Goal: Transaction & Acquisition: Purchase product/service

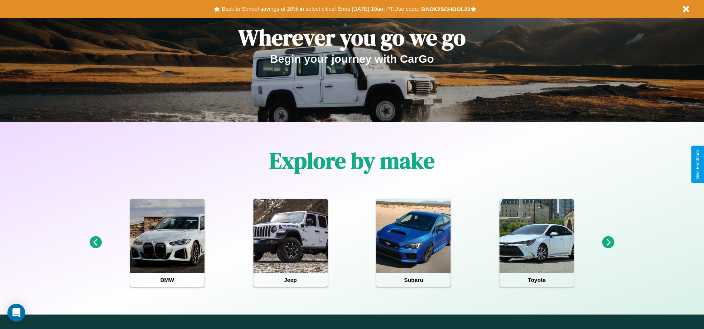
scroll to position [154, 0]
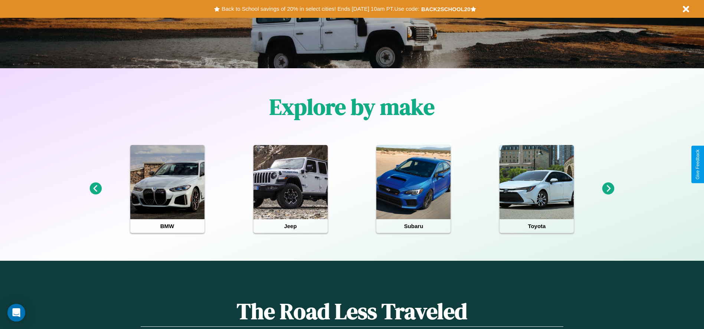
click at [608, 189] on icon at bounding box center [608, 188] width 12 height 12
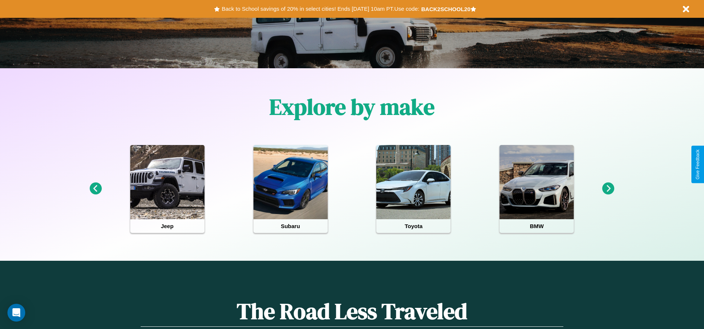
click at [608, 189] on icon at bounding box center [608, 188] width 12 height 12
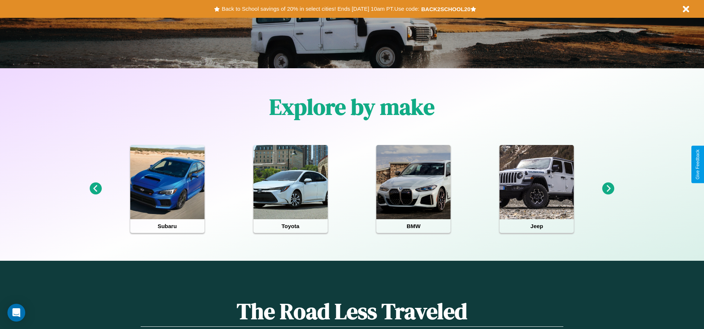
click at [608, 189] on icon at bounding box center [608, 188] width 12 height 12
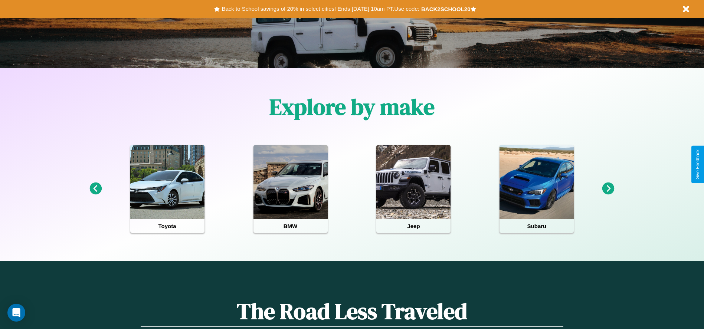
click at [608, 189] on icon at bounding box center [608, 188] width 12 height 12
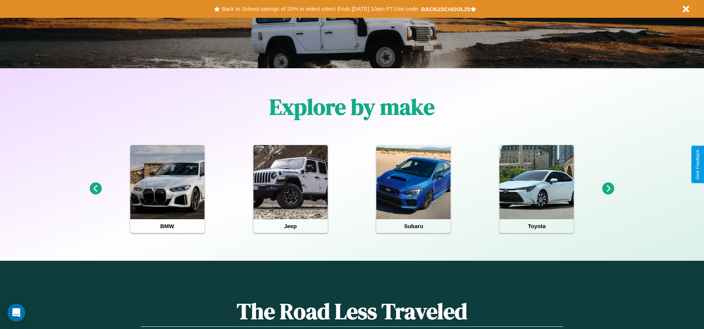
click at [608, 189] on icon at bounding box center [608, 188] width 12 height 12
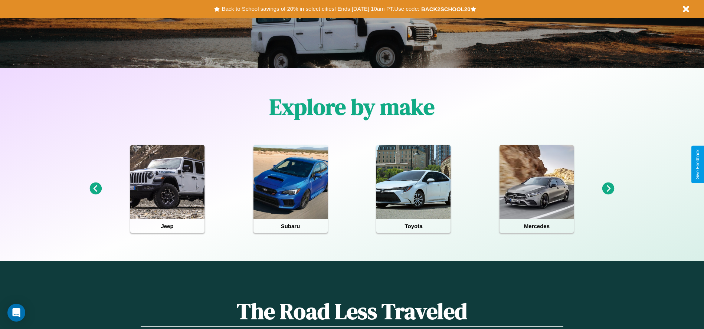
click at [320, 9] on button "Back to School savings of 20% in select cities! Ends 9/1 at 10am PT. Use code:" at bounding box center [320, 9] width 201 height 10
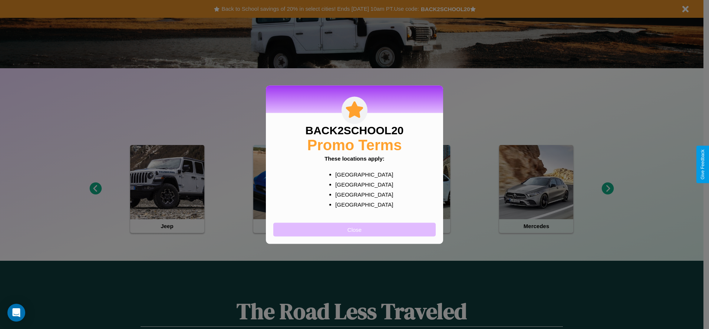
click at [355, 229] on button "Close" at bounding box center [354, 230] width 162 height 14
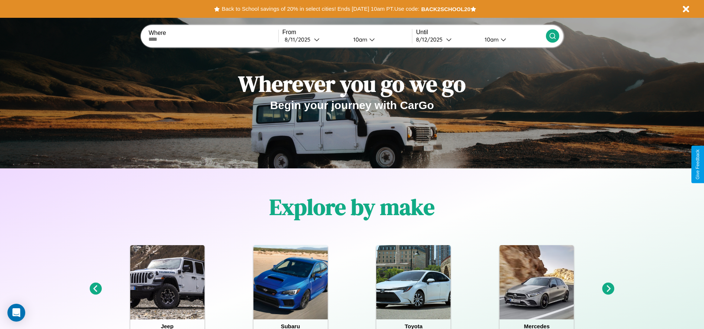
scroll to position [0, 0]
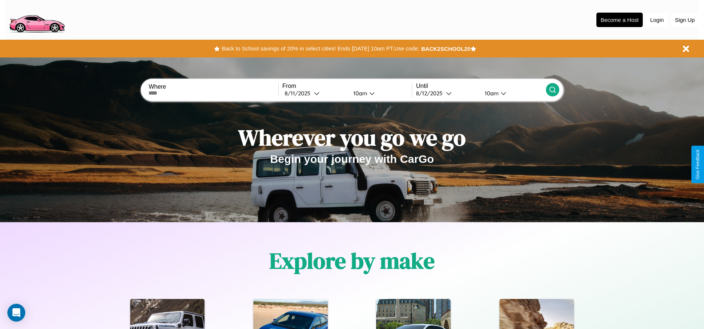
click at [213, 93] on input "text" at bounding box center [212, 93] width 129 height 6
type input "**********"
click at [315, 93] on icon at bounding box center [317, 93] width 6 height 6
select select "*"
select select "****"
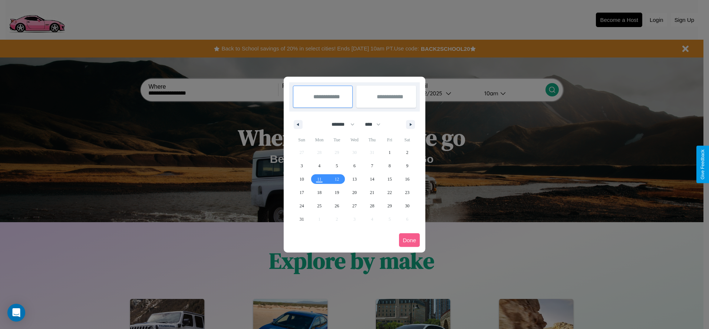
click at [340, 124] on select "******* ******** ***** ***** *** **** **** ****** ********* ******* ******** **…" at bounding box center [342, 124] width 32 height 12
select select "**"
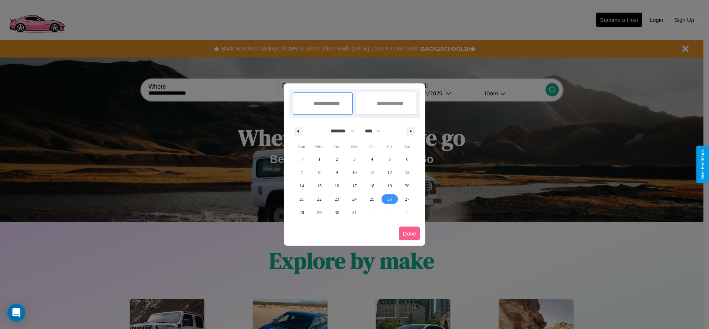
click at [389, 199] on span "26" at bounding box center [390, 198] width 4 height 13
type input "**********"
click at [407, 199] on span "27" at bounding box center [407, 198] width 4 height 13
type input "**********"
click at [409, 233] on button "Done" at bounding box center [409, 234] width 21 height 14
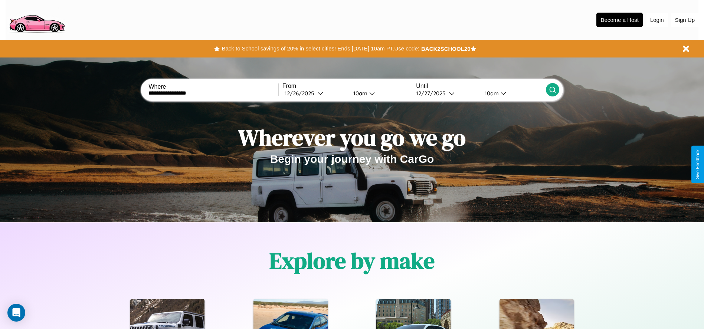
click at [552, 90] on icon at bounding box center [552, 89] width 7 height 7
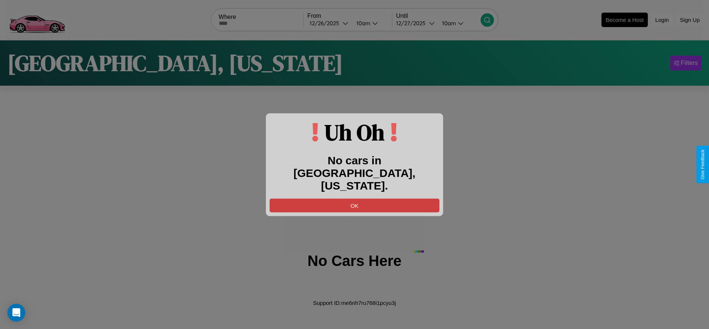
click at [355, 198] on button "OK" at bounding box center [355, 205] width 170 height 14
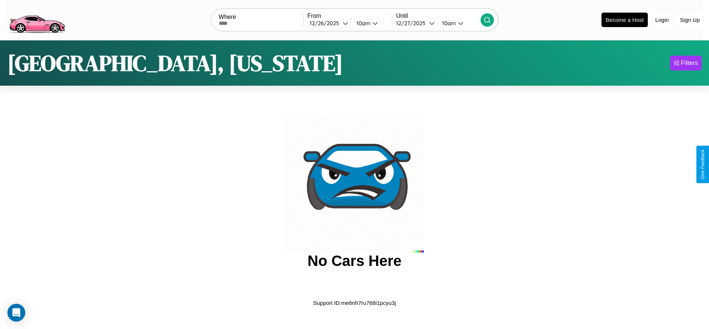
click at [37, 19] on img at bounding box center [37, 19] width 63 height 31
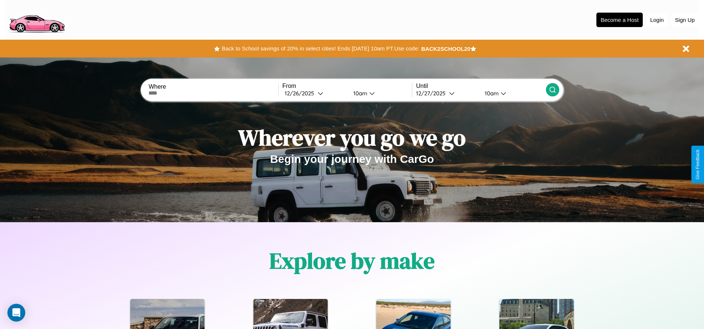
click at [213, 93] on input "text" at bounding box center [212, 93] width 129 height 6
type input "**********"
click at [315, 93] on div "12 / 26 / 2025" at bounding box center [300, 93] width 33 height 7
select select "*"
select select "****"
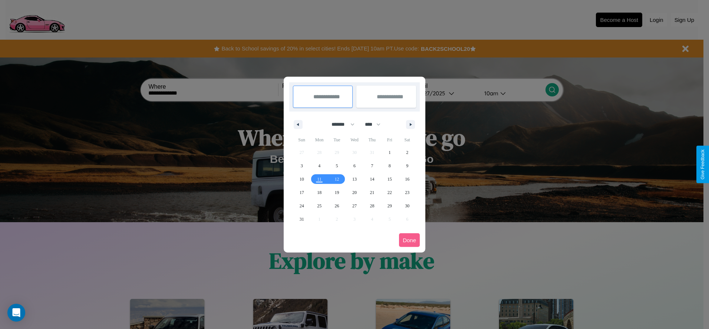
drag, startPoint x: 340, startPoint y: 124, endPoint x: 355, endPoint y: 149, distance: 28.6
click at [340, 124] on select "******* ******** ***** ***** *** **** **** ****** ********* ******* ******** **…" at bounding box center [342, 124] width 32 height 12
select select "*"
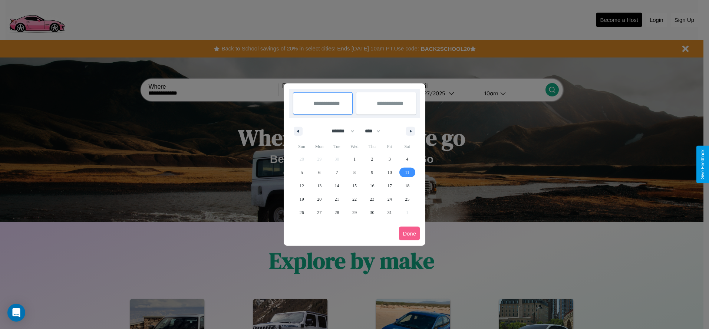
click at [407, 172] on span "11" at bounding box center [407, 172] width 4 height 13
type input "**********"
click at [337, 185] on span "14" at bounding box center [337, 185] width 4 height 13
type input "**********"
click at [409, 233] on button "Done" at bounding box center [409, 234] width 21 height 14
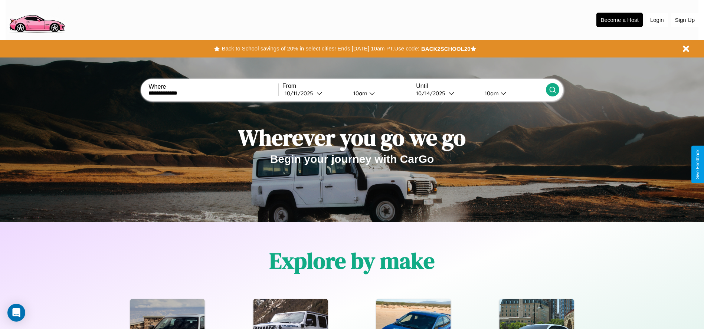
click at [552, 90] on icon at bounding box center [552, 89] width 7 height 7
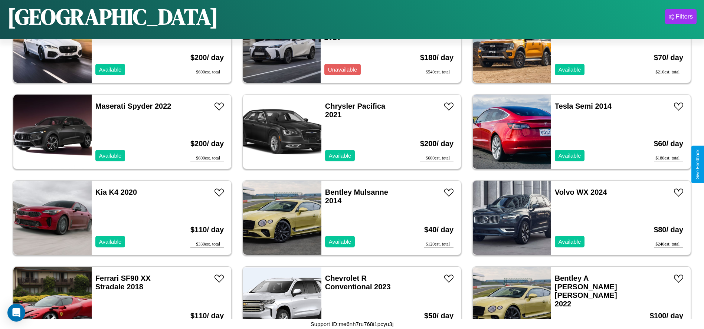
scroll to position [1115, 0]
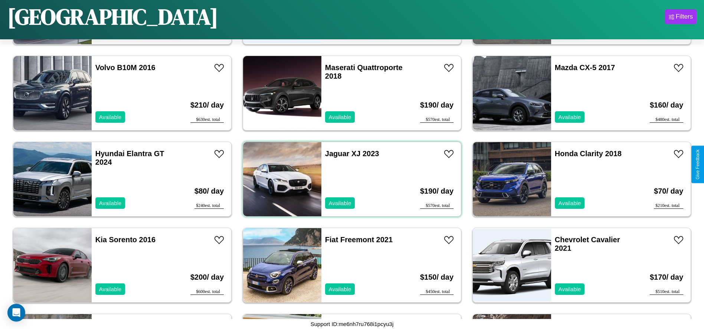
click at [349, 179] on div "Jaguar XJ 2023 Available" at bounding box center [364, 179] width 86 height 74
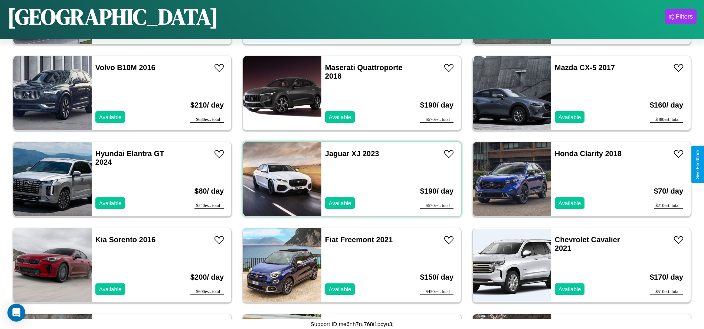
click at [349, 179] on div "Jaguar XJ 2023 Available" at bounding box center [364, 179] width 86 height 74
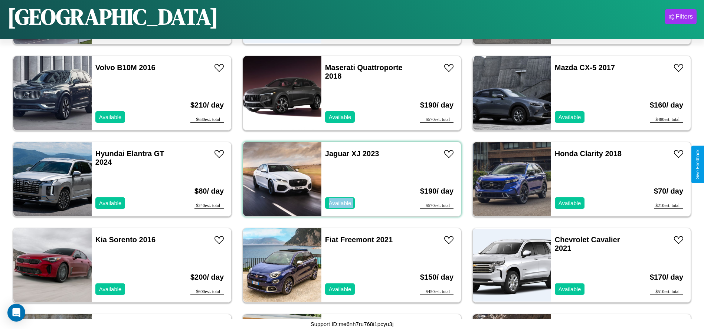
click at [349, 179] on div "Jaguar XJ 2023 Available" at bounding box center [364, 179] width 86 height 74
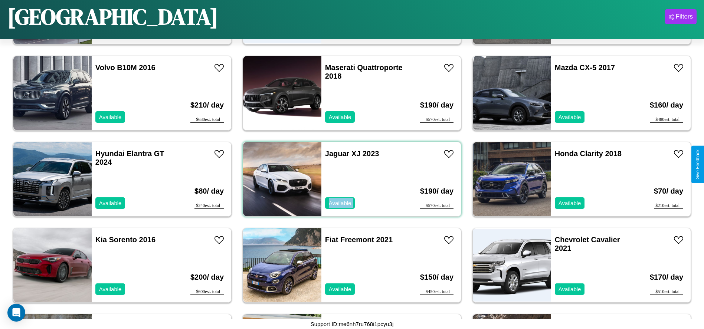
click at [349, 179] on div "Jaguar XJ 2023 Available" at bounding box center [364, 179] width 86 height 74
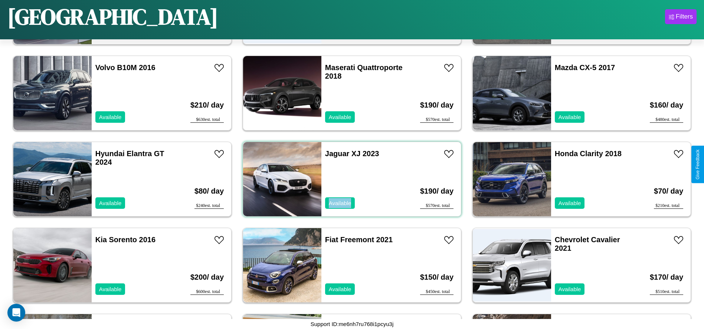
click at [349, 179] on div "Jaguar XJ 2023 Available" at bounding box center [364, 179] width 86 height 74
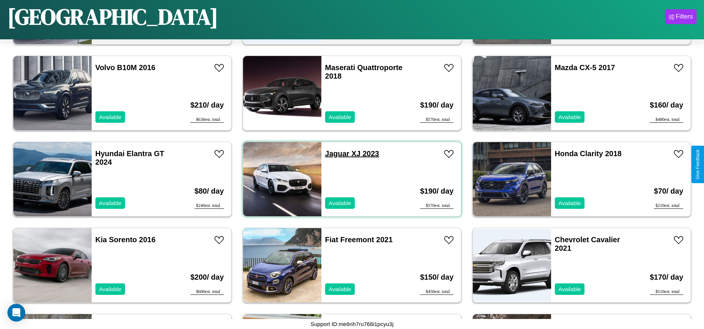
click at [334, 154] on link "Jaguar XJ 2023" at bounding box center [352, 153] width 54 height 8
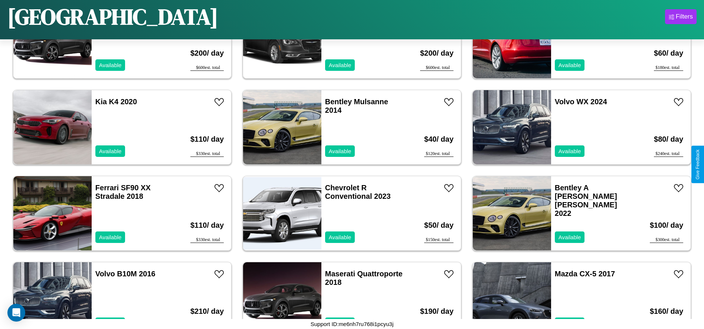
scroll to position [83, 0]
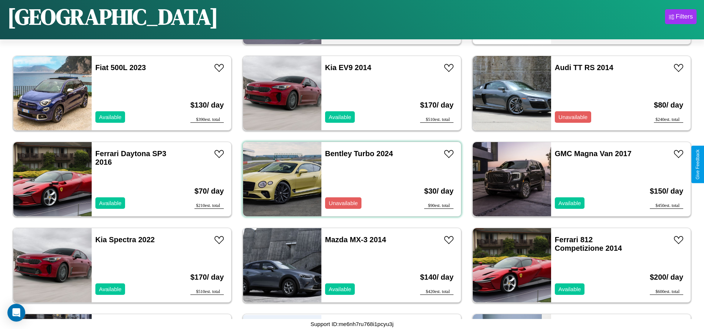
click at [349, 179] on div "Bentley Turbo 2024 Unavailable" at bounding box center [364, 179] width 86 height 74
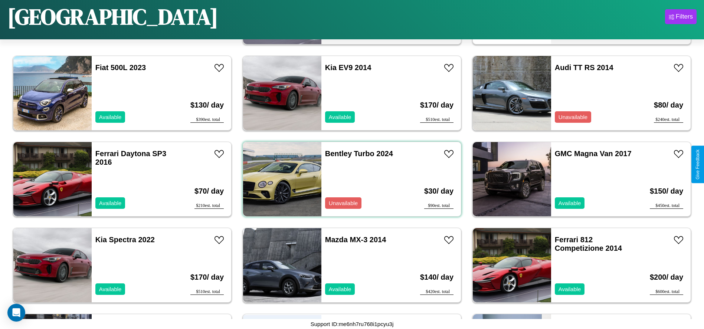
click at [349, 179] on div "Bentley Turbo 2024 Unavailable" at bounding box center [364, 179] width 86 height 74
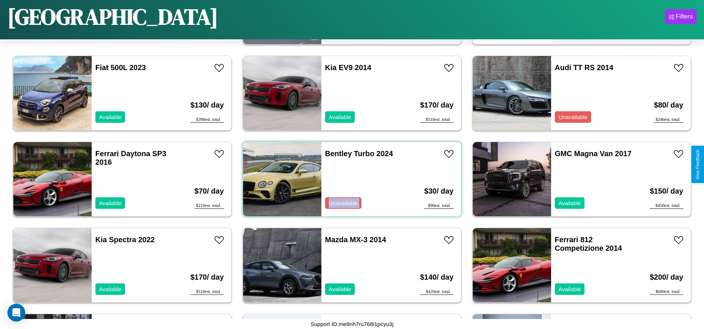
click at [349, 179] on div "Bentley Turbo 2024 Unavailable" at bounding box center [364, 179] width 86 height 74
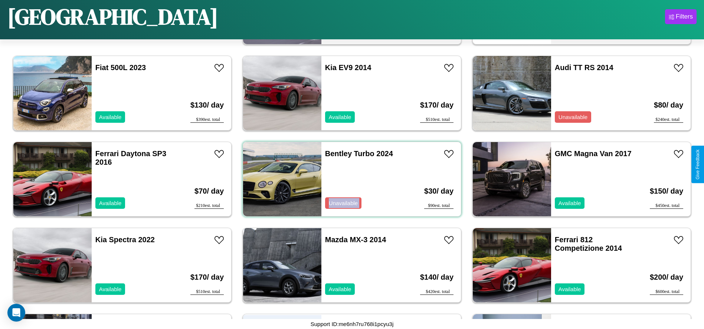
click at [349, 179] on div "Bentley Turbo 2024 Unavailable" at bounding box center [364, 179] width 86 height 74
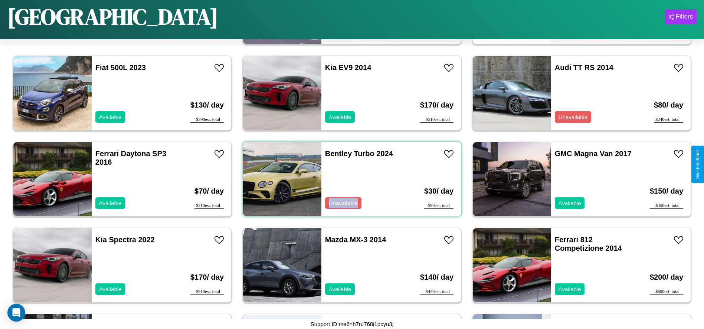
click at [349, 179] on div "Bentley Turbo 2024 Unavailable" at bounding box center [364, 179] width 86 height 74
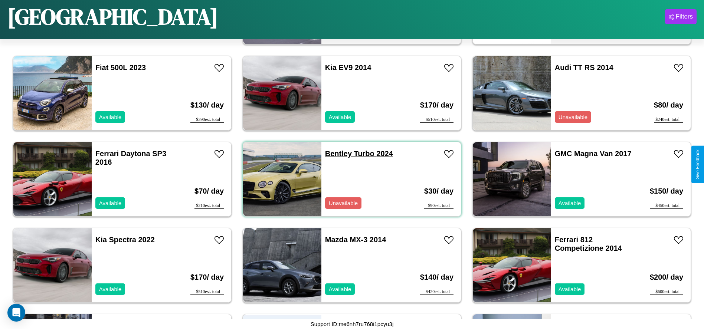
click at [335, 154] on link "Bentley Turbo 2024" at bounding box center [359, 153] width 68 height 8
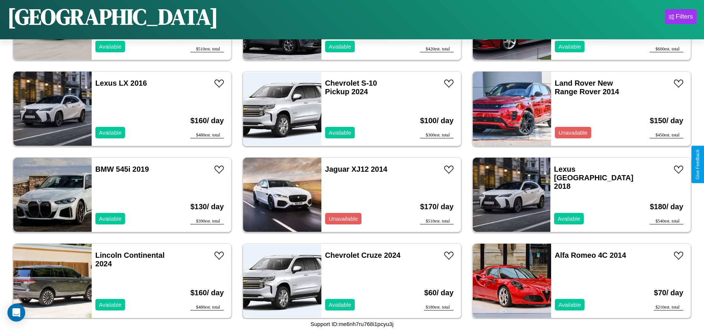
scroll to position [599, 0]
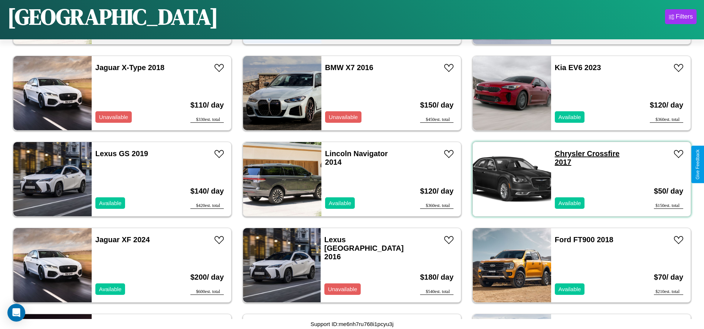
click at [565, 154] on link "Chrysler Crossfire 2017" at bounding box center [586, 157] width 65 height 17
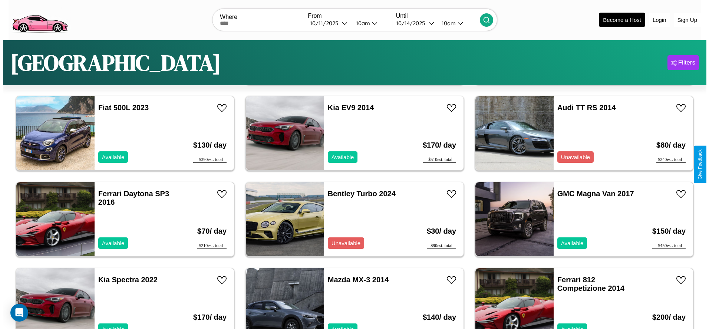
scroll to position [0, 0]
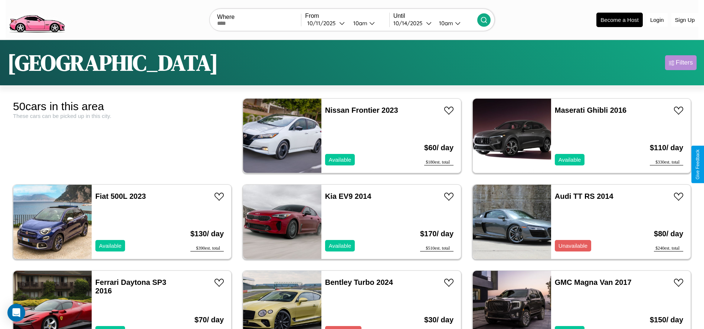
click at [680, 63] on div "Filters" at bounding box center [683, 62] width 17 height 7
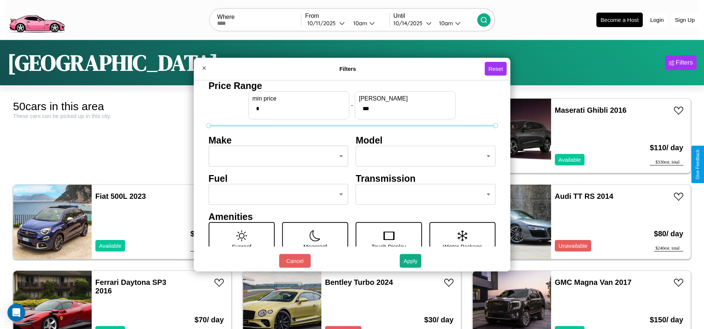
click at [276, 156] on body "CarGo Where From 10 / 11 / 2025 10am Until 10 / 14 / 2025 10am Become a Host Lo…" at bounding box center [352, 187] width 704 height 375
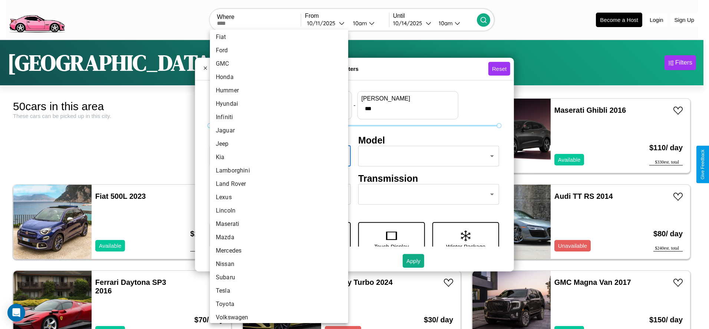
scroll to position [184, 0]
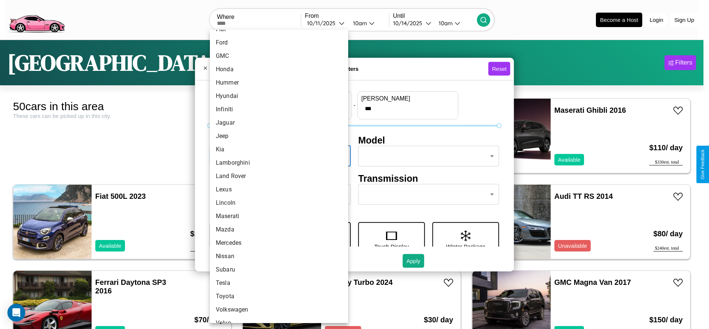
click at [276, 176] on li "Land Rover" at bounding box center [279, 175] width 138 height 13
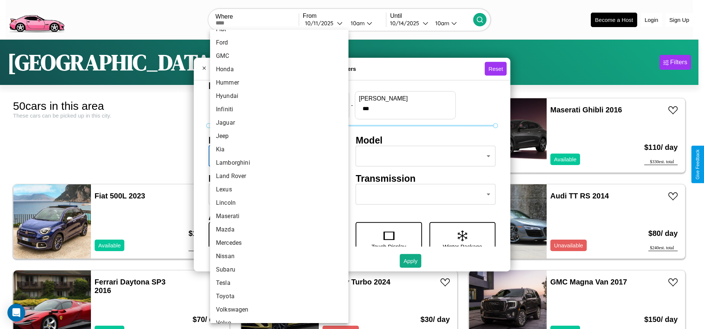
type input "**********"
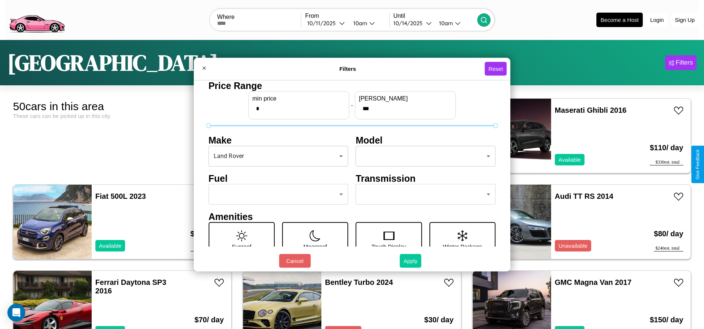
click at [411, 261] on button "Apply" at bounding box center [410, 261] width 22 height 14
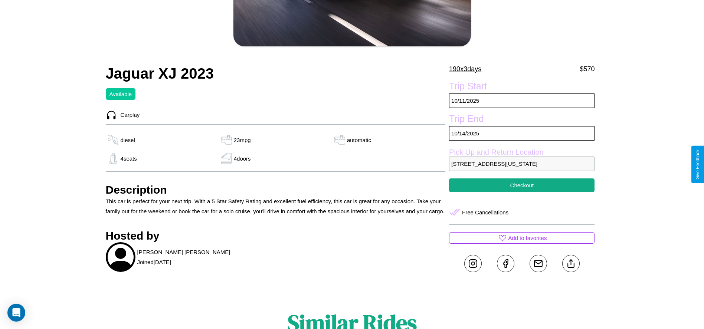
scroll to position [202, 0]
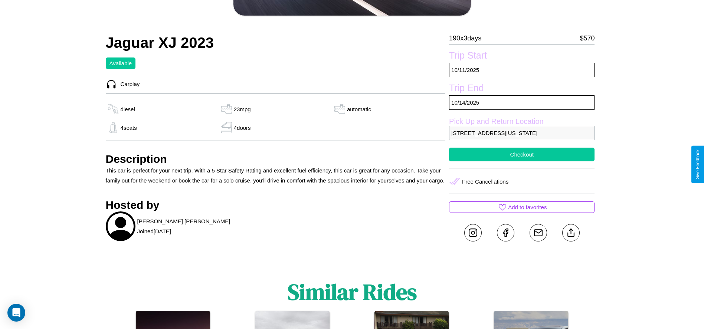
click at [521, 161] on button "Checkout" at bounding box center [521, 155] width 145 height 14
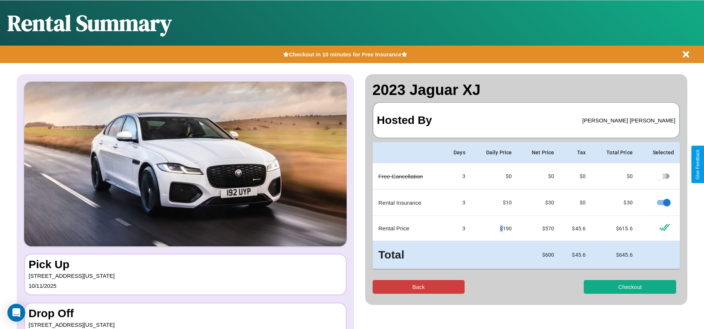
click at [418, 287] on button "Back" at bounding box center [418, 287] width 92 height 14
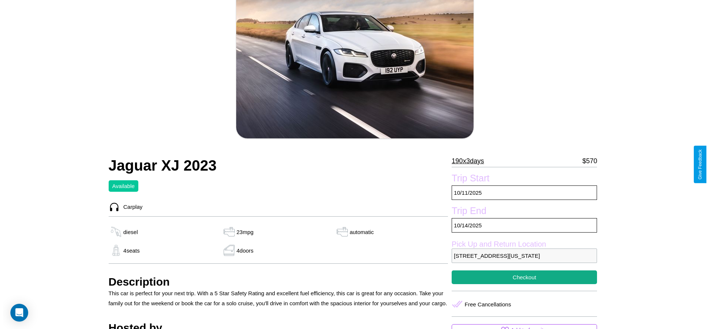
scroll to position [108, 0]
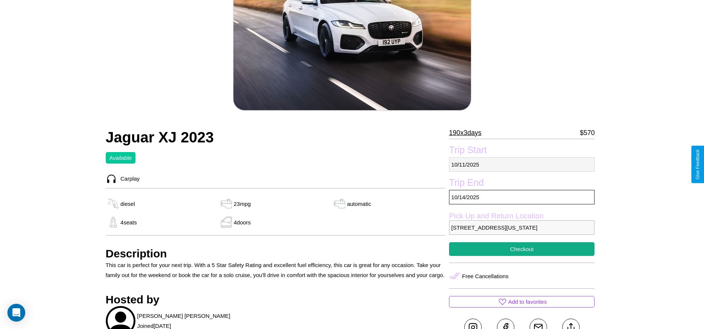
click at [521, 164] on p "10 / 11 / 2025" at bounding box center [521, 164] width 145 height 14
select select "*"
select select "****"
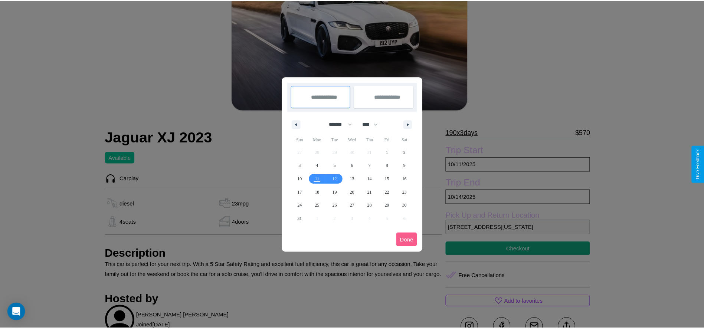
scroll to position [0, 0]
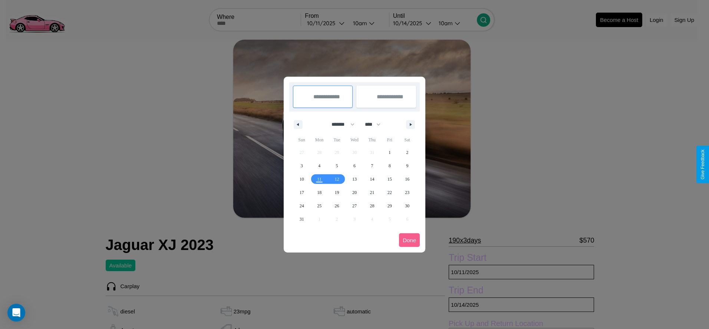
click at [326, 23] on div at bounding box center [354, 164] width 709 height 329
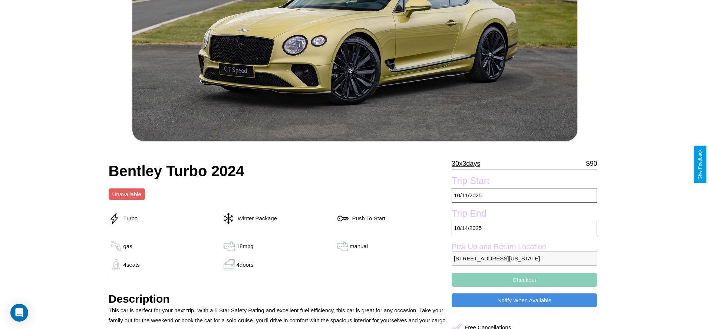
scroll to position [153, 0]
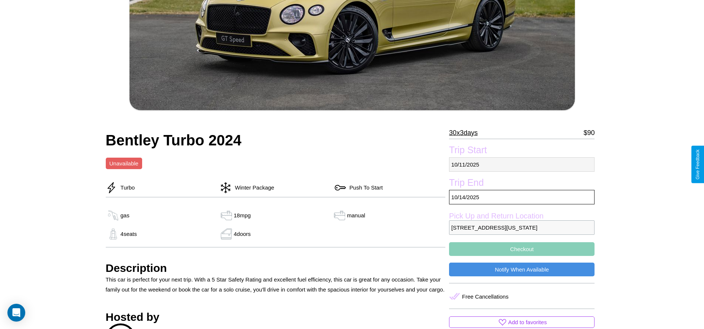
click at [521, 164] on p "[DATE]" at bounding box center [521, 164] width 145 height 14
select select "*"
select select "****"
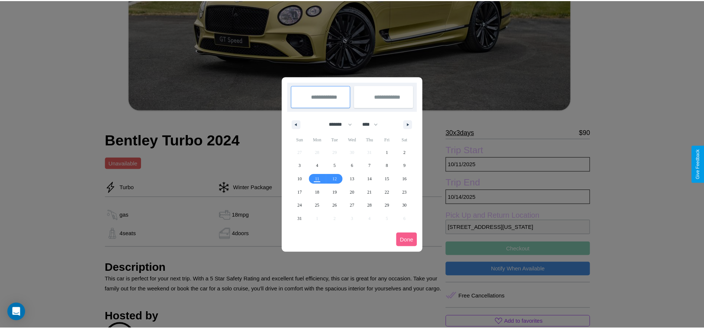
scroll to position [0, 0]
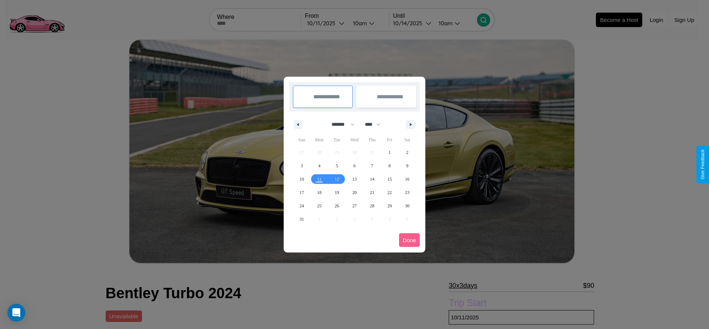
click at [326, 23] on div at bounding box center [354, 164] width 709 height 329
